Goal: Information Seeking & Learning: Check status

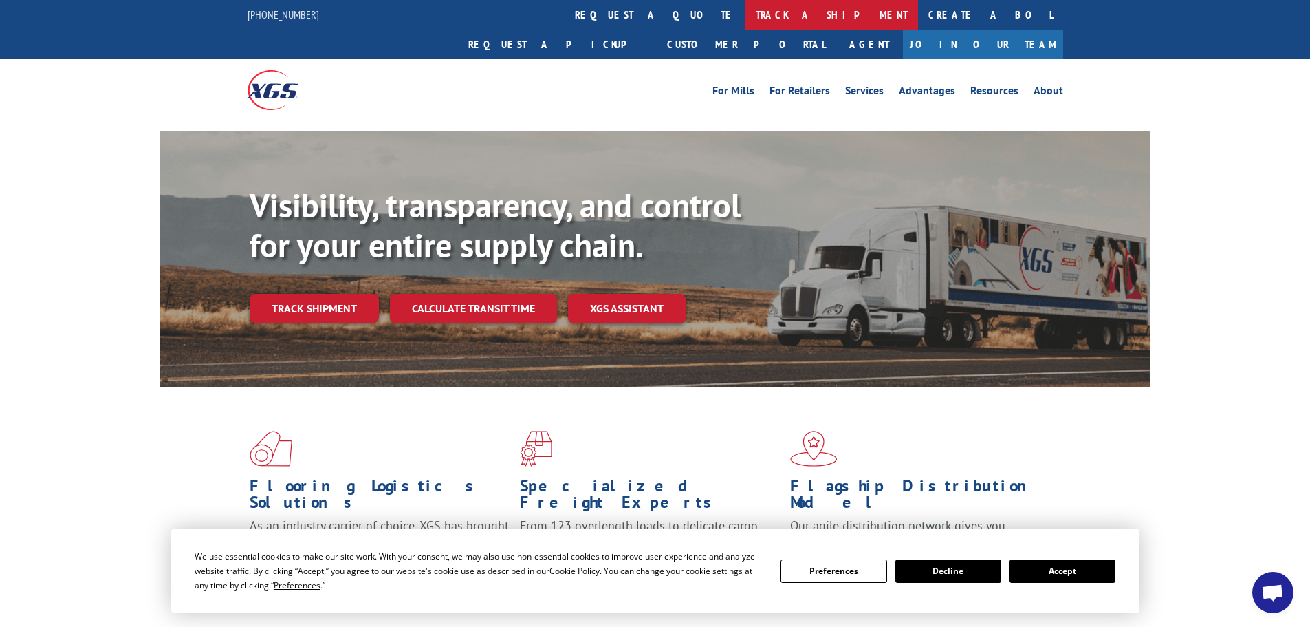
click at [746, 6] on link "track a shipment" at bounding box center [832, 15] width 173 height 30
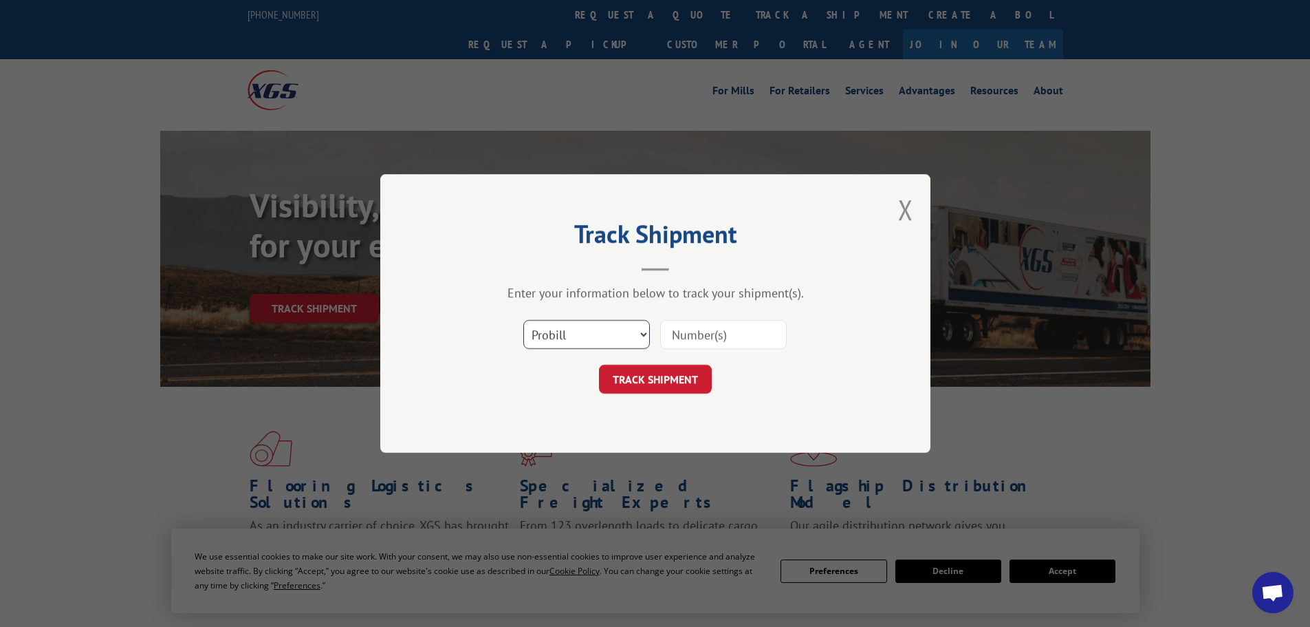
drag, startPoint x: 607, startPoint y: 334, endPoint x: 610, endPoint y: 343, distance: 8.9
click at [607, 334] on select "Select category... Probill BOL PO" at bounding box center [586, 334] width 127 height 29
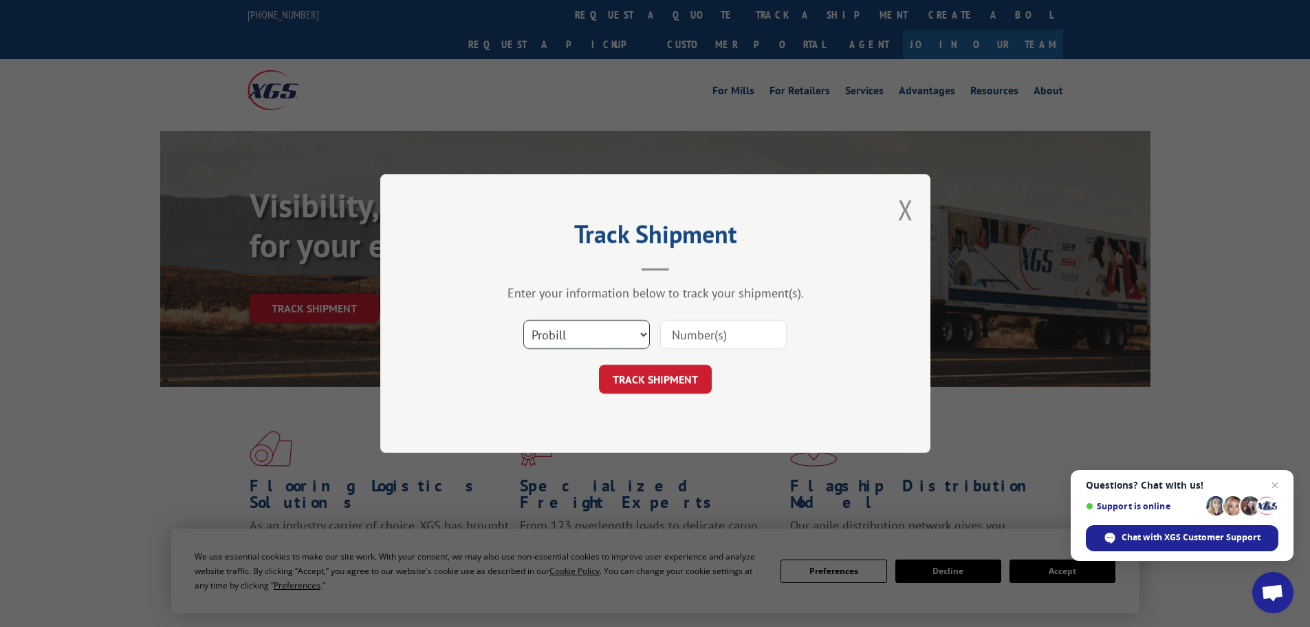
select select "po"
click at [523, 320] on select "Select category... Probill BOL PO" at bounding box center [586, 334] width 127 height 29
click at [674, 327] on input at bounding box center [723, 334] width 127 height 29
paste input "09534564"
type input "09534564"
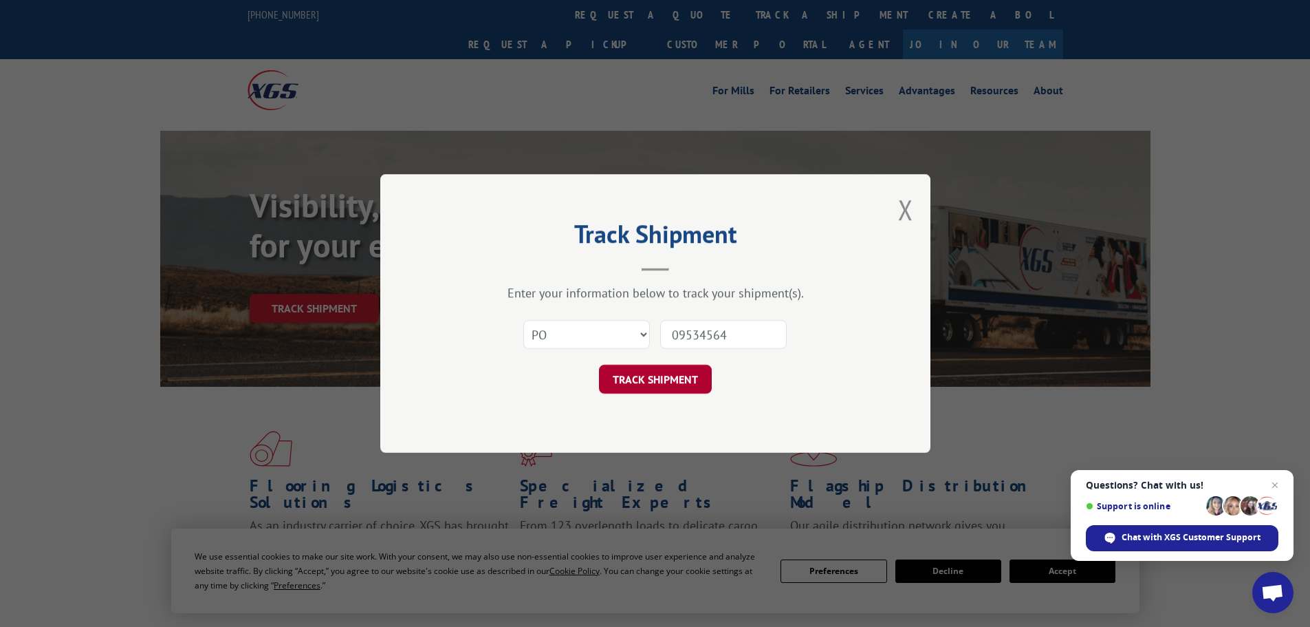
click at [660, 384] on button "TRACK SHIPMENT" at bounding box center [655, 379] width 113 height 29
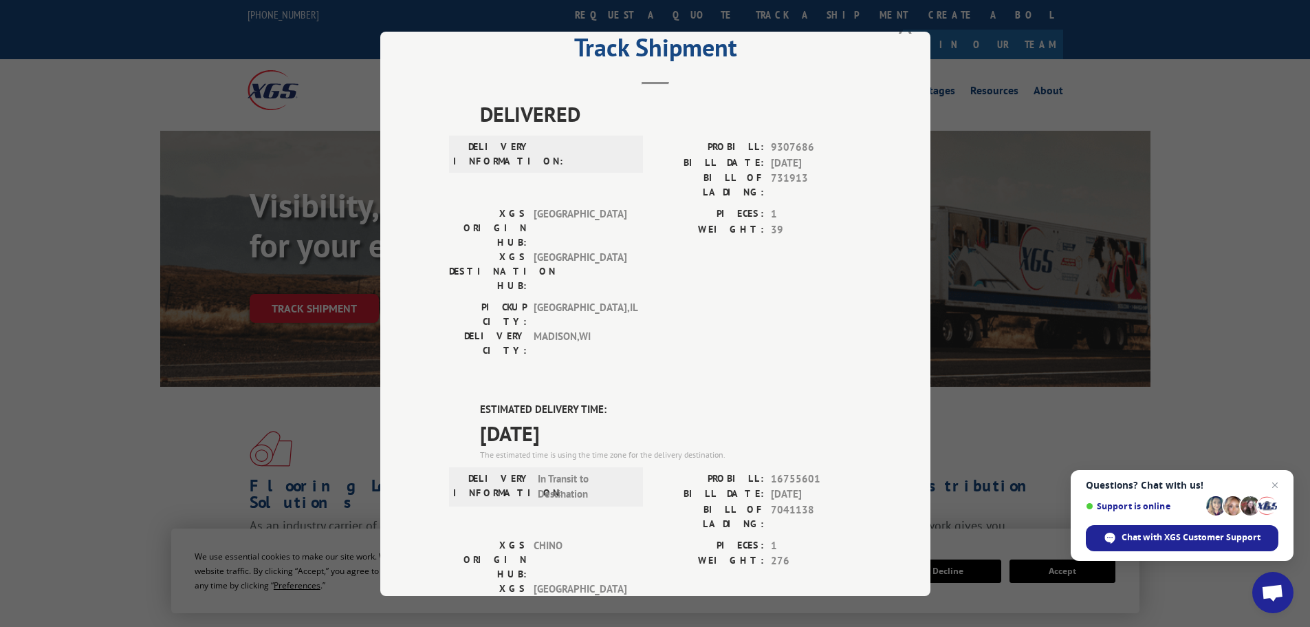
scroll to position [69, 0]
